Goal: Transaction & Acquisition: Purchase product/service

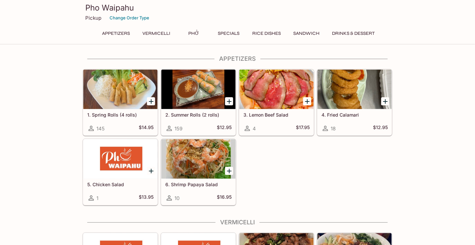
drag, startPoint x: 230, startPoint y: 100, endPoint x: 232, endPoint y: 109, distance: 9.7
click at [230, 100] on icon "Add 2. Summer Rolls (2 rolls)" at bounding box center [229, 101] width 8 height 8
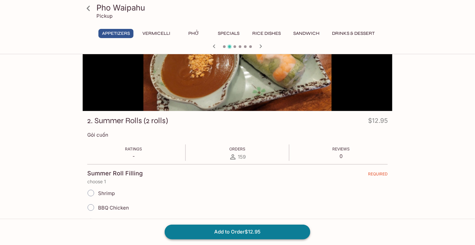
click at [200, 232] on button "Add to Order $12.95" at bounding box center [238, 231] width 146 height 14
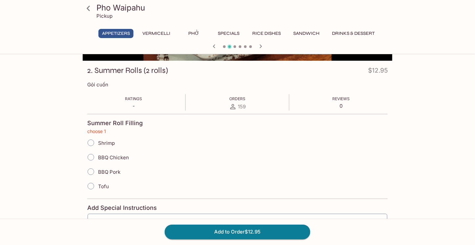
scroll to position [105, 0]
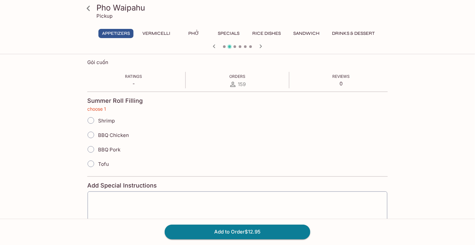
click at [89, 6] on icon at bounding box center [88, 8] width 3 height 5
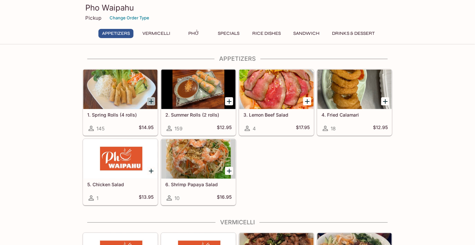
click at [151, 101] on icon "Add 1. Spring Rolls (4 rolls)" at bounding box center [151, 101] width 5 height 5
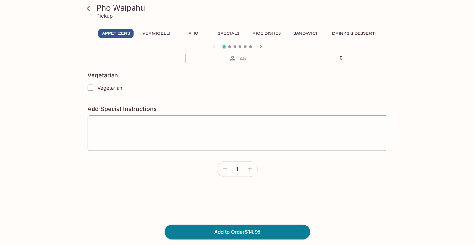
scroll to position [131, 0]
click at [249, 168] on icon "button" at bounding box center [250, 168] width 7 height 7
click at [252, 168] on icon "button" at bounding box center [250, 168] width 7 height 7
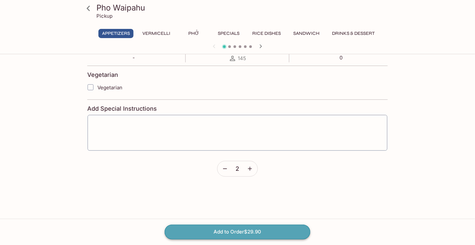
click at [234, 232] on button "Add to Order $29.90" at bounding box center [238, 231] width 146 height 14
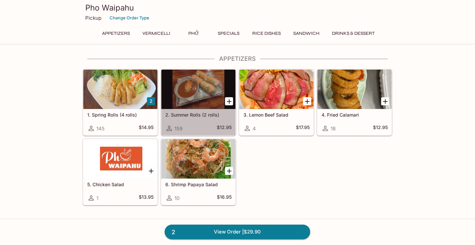
click at [216, 97] on div at bounding box center [198, 89] width 74 height 39
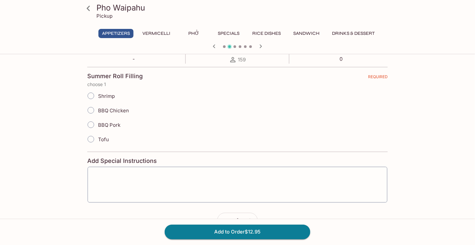
scroll to position [131, 0]
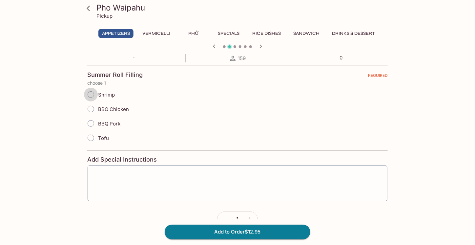
click at [91, 95] on input "Shrimp" at bounding box center [91, 95] width 14 height 14
radio input "true"
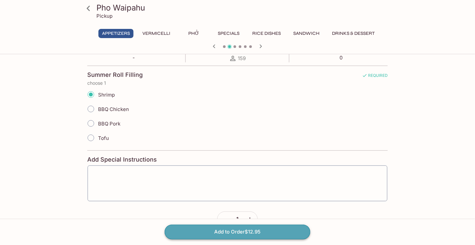
click at [222, 232] on button "Add to Order $12.95" at bounding box center [238, 231] width 146 height 14
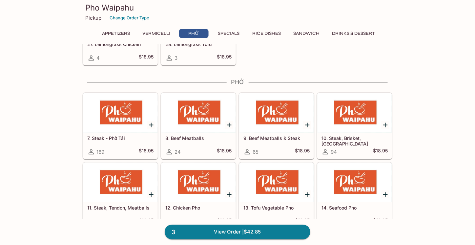
scroll to position [361, 0]
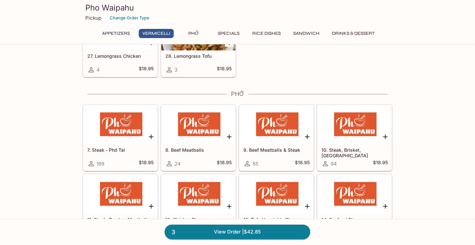
click at [150, 135] on icon "Add 7. Steak - Phở Tái" at bounding box center [151, 137] width 8 height 8
click at [221, 234] on link "4 View Order | $61.80" at bounding box center [238, 231] width 146 height 14
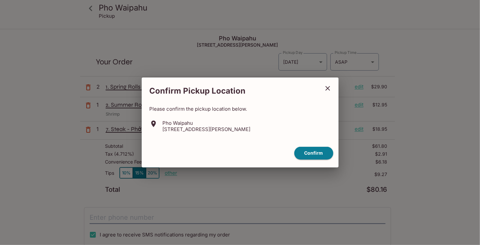
click at [330, 86] on icon "close" at bounding box center [328, 88] width 8 height 8
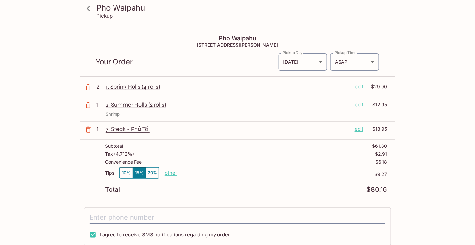
click at [86, 9] on icon at bounding box center [88, 8] width 11 height 11
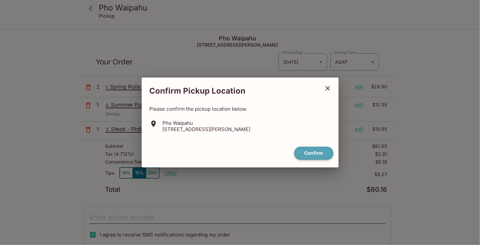
click at [317, 147] on button "Confirm" at bounding box center [313, 153] width 39 height 13
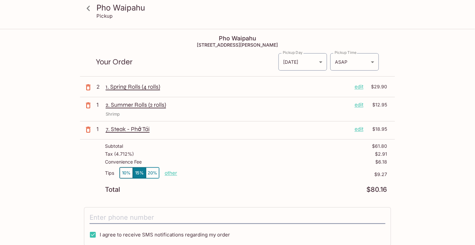
click at [104, 10] on h3 "Pho Waipahu" at bounding box center [242, 8] width 293 height 10
click at [83, 10] on icon at bounding box center [88, 8] width 11 height 11
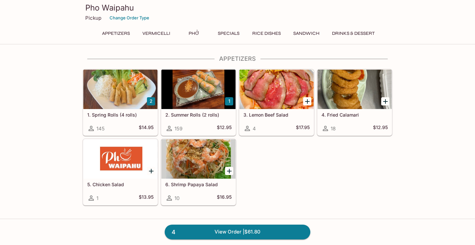
scroll to position [231, 0]
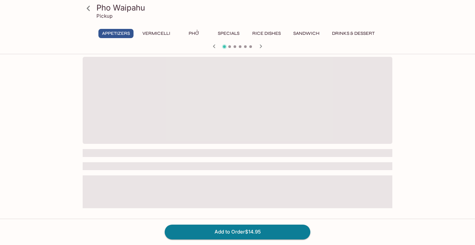
scroll to position [57, 0]
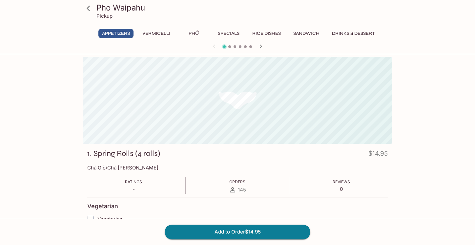
scroll to position [57, 0]
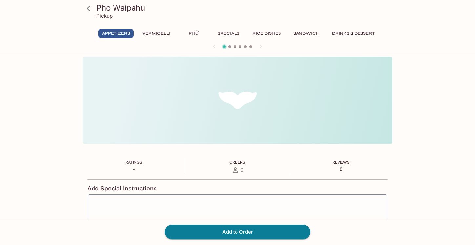
scroll to position [57, 0]
